Goal: Find specific page/section: Find specific page/section

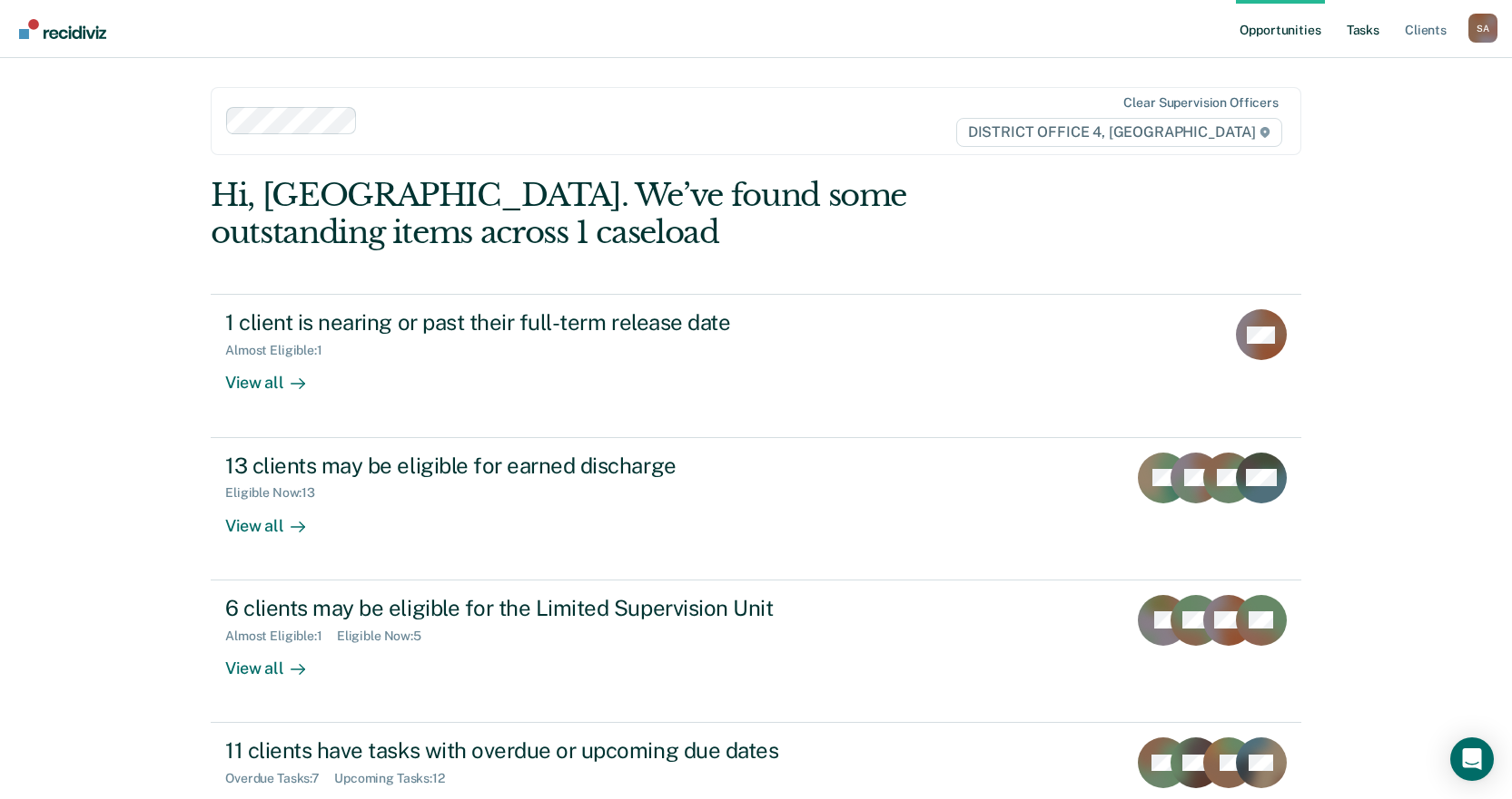
click at [1355, 38] on link "Tasks" at bounding box center [1363, 29] width 40 height 58
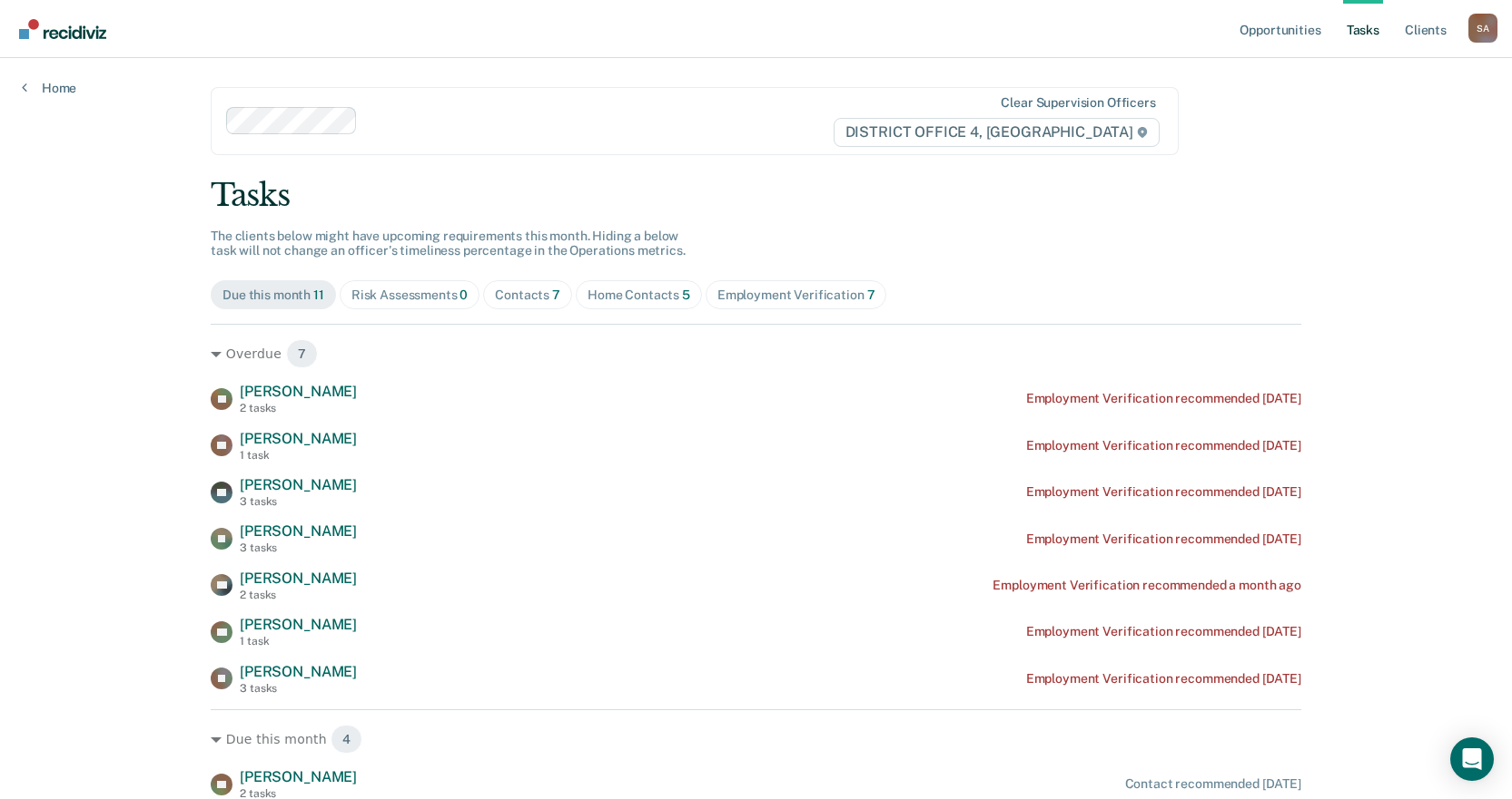
click at [605, 291] on div "Home Contacts 5" at bounding box center [638, 295] width 103 height 15
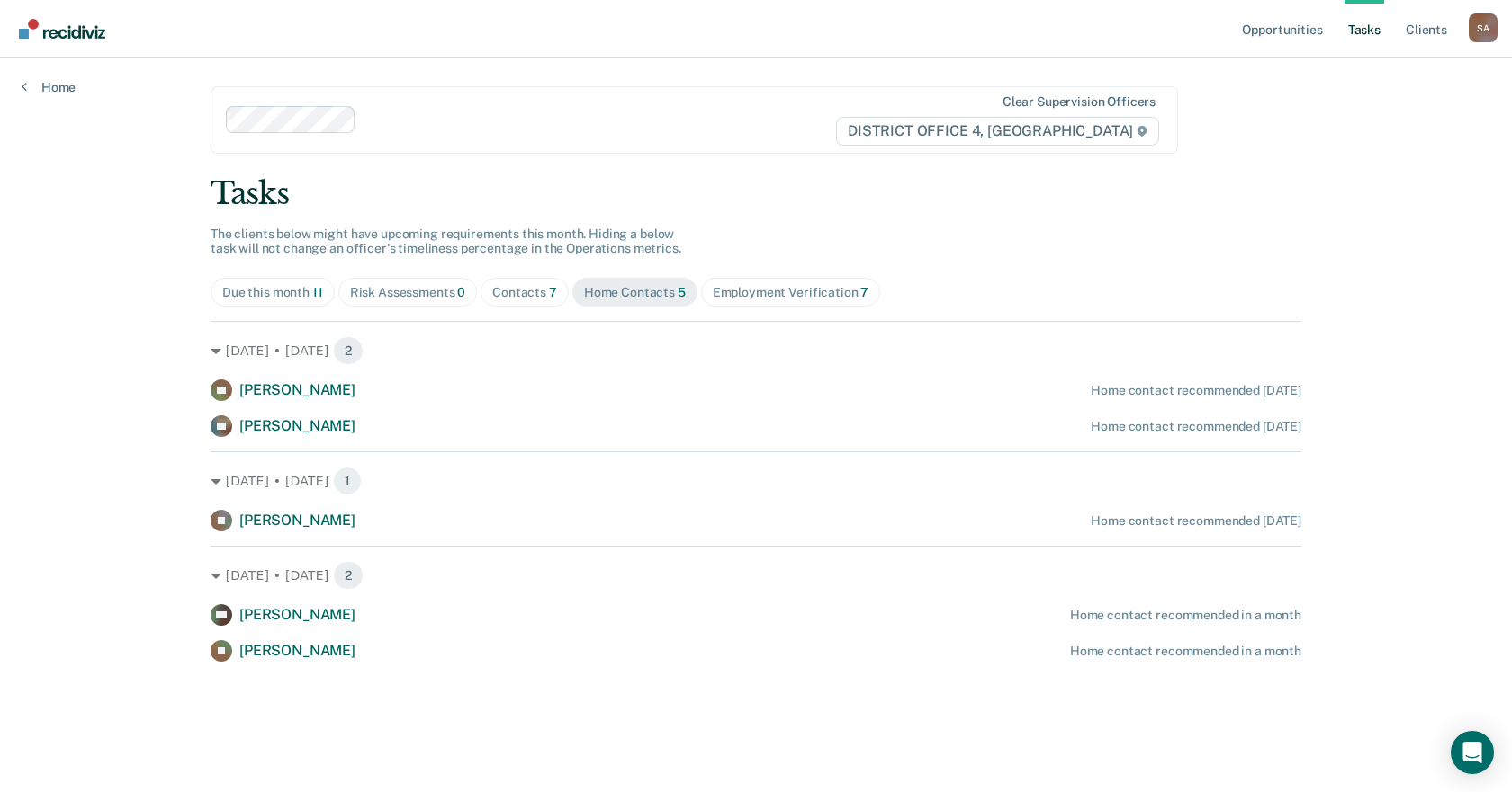
click at [540, 297] on div "Contacts 7" at bounding box center [524, 293] width 65 height 15
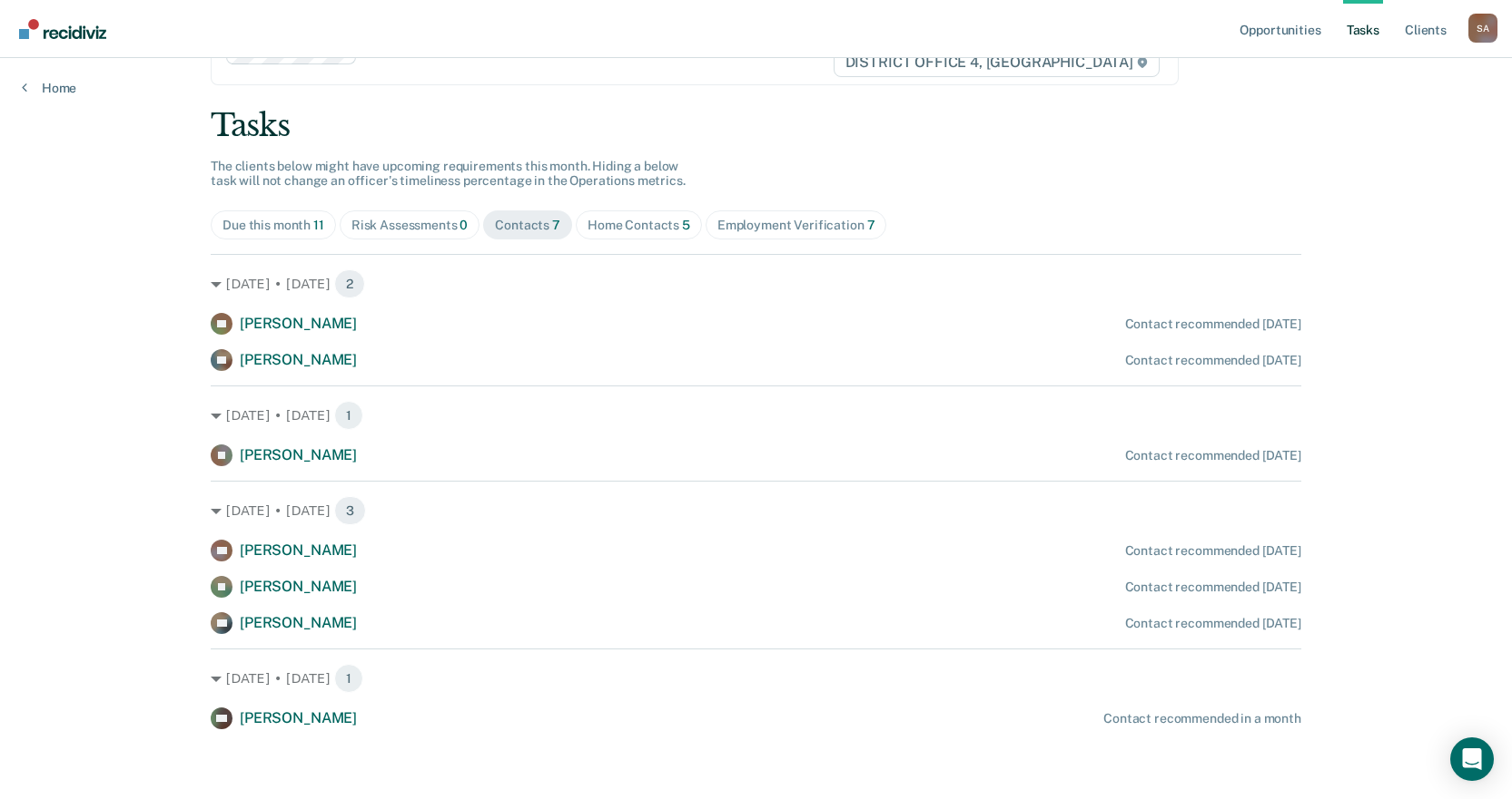
scroll to position [73, 0]
